Goal: Information Seeking & Learning: Learn about a topic

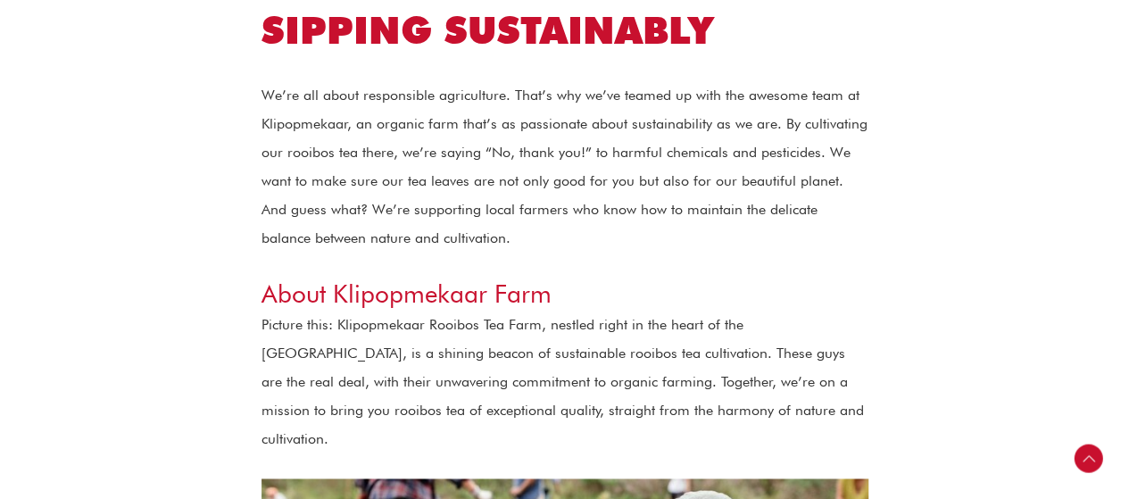
scroll to position [1020, 0]
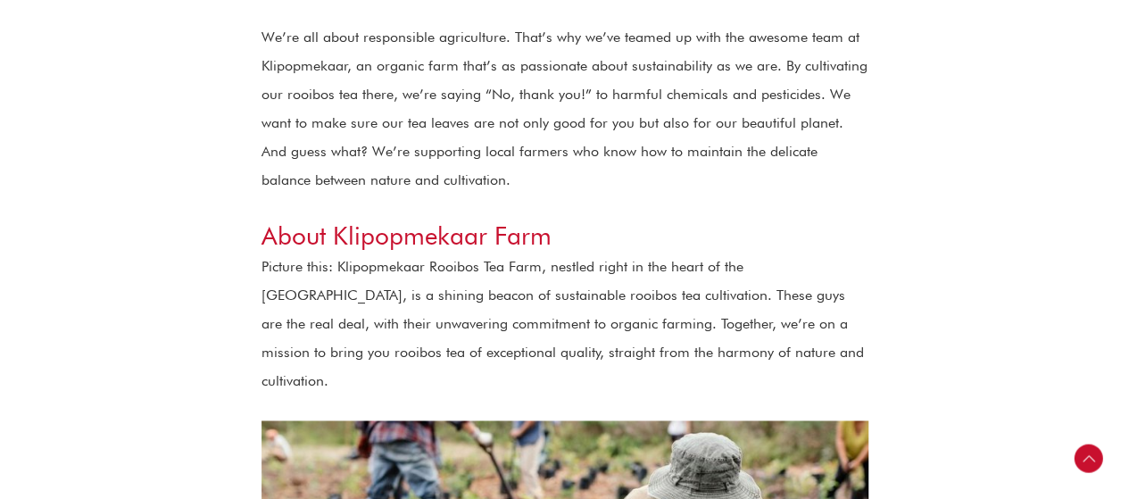
scroll to position [1020, 0]
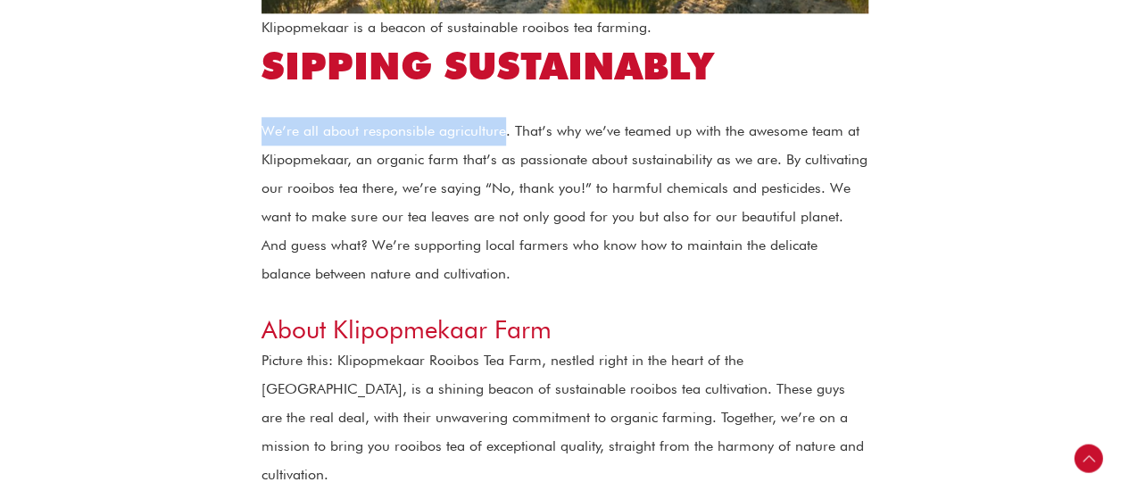
drag, startPoint x: 262, startPoint y: 129, endPoint x: 503, endPoint y: 137, distance: 240.3
click at [503, 137] on p "We’re all about responsible agriculture. That’s why we’ve teamed up with the aw…" at bounding box center [565, 202] width 607 height 171
copy p "We’re all about responsible agriculture"
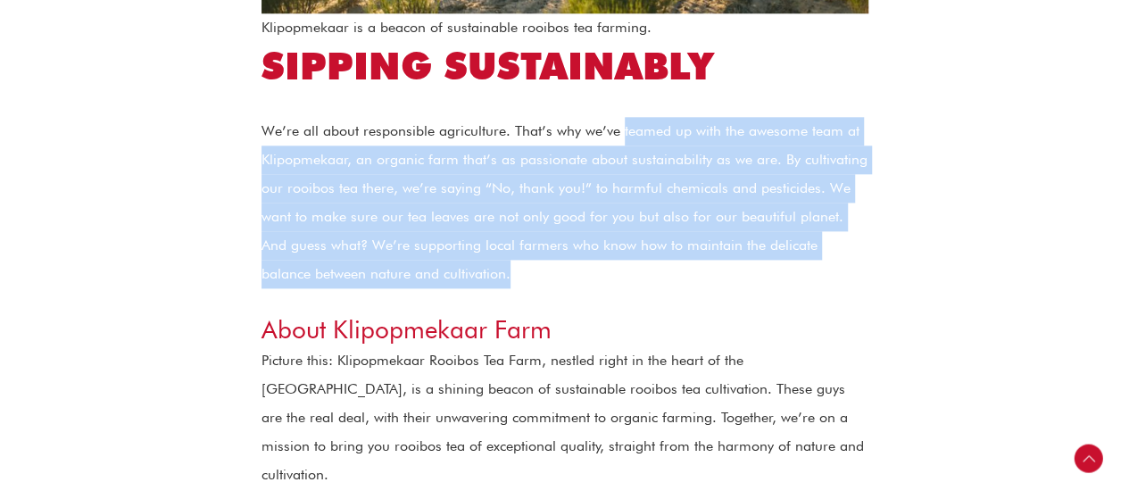
drag, startPoint x: 620, startPoint y: 131, endPoint x: 857, endPoint y: 270, distance: 274.5
click at [857, 270] on p "We’re all about responsible agriculture. That’s why we’ve teamed up with the aw…" at bounding box center [565, 202] width 607 height 171
copy p "teamed up with the awesome team at Klipopmekaar, an organic farm that’s as pass…"
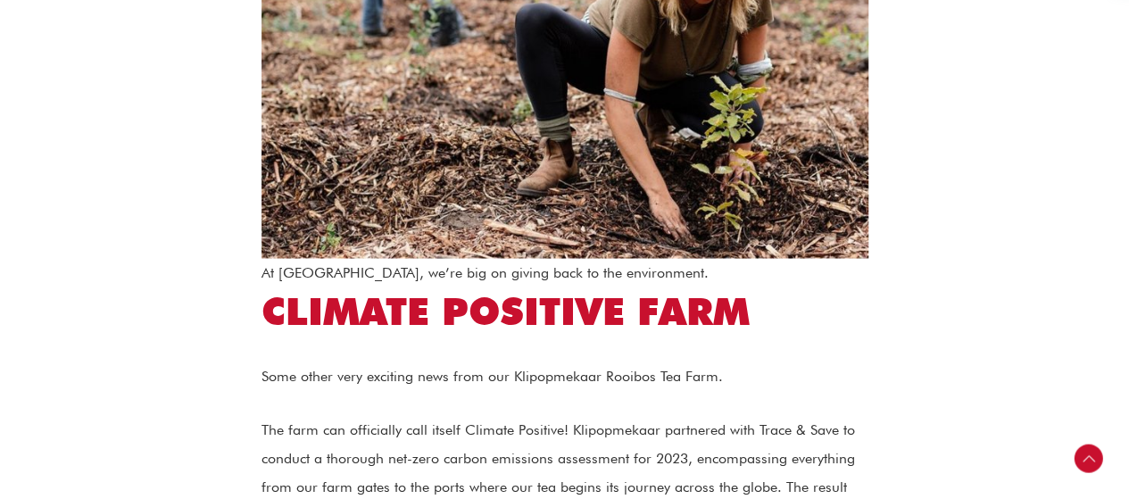
scroll to position [1698, 0]
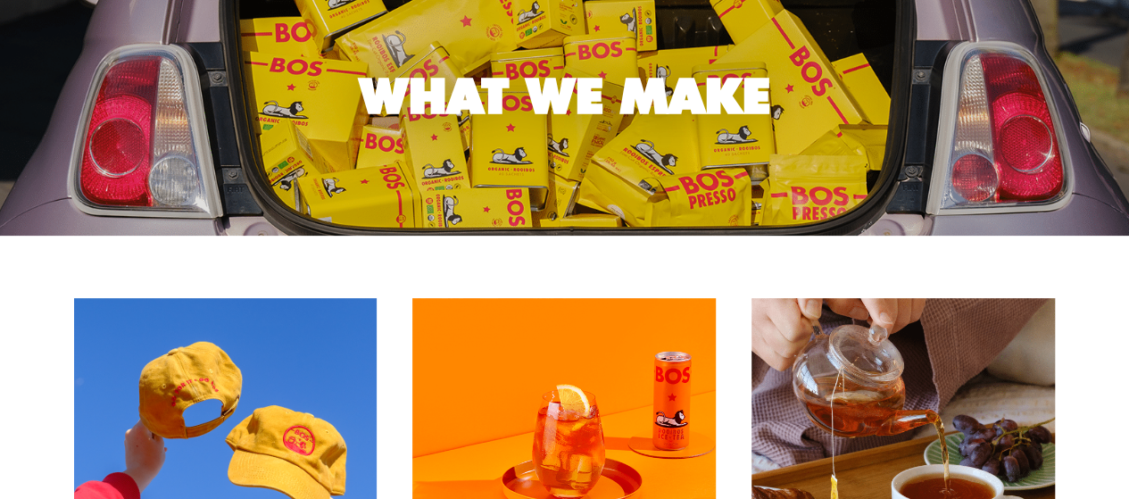
scroll to position [175, 0]
